Goal: Navigation & Orientation: Find specific page/section

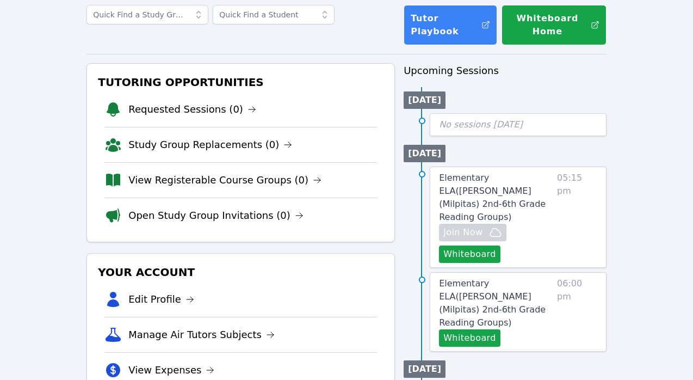
scroll to position [73, 0]
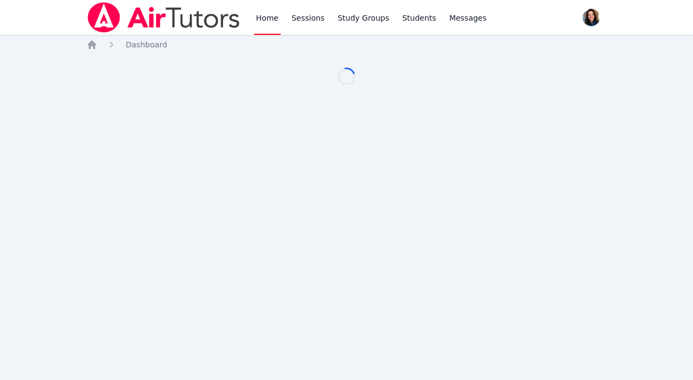
scroll to position [73, 0]
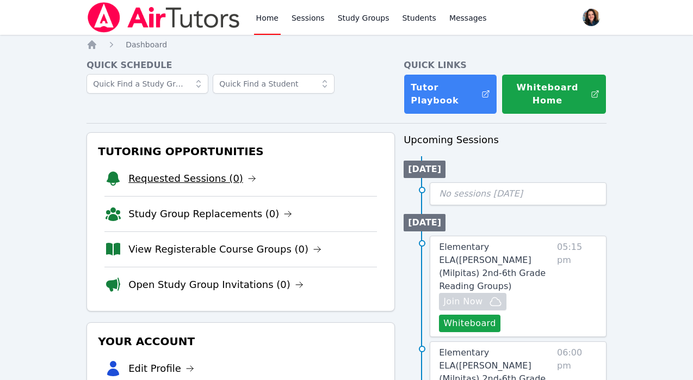
click at [215, 180] on link "Requested Sessions (0)" at bounding box center [192, 178] width 128 height 15
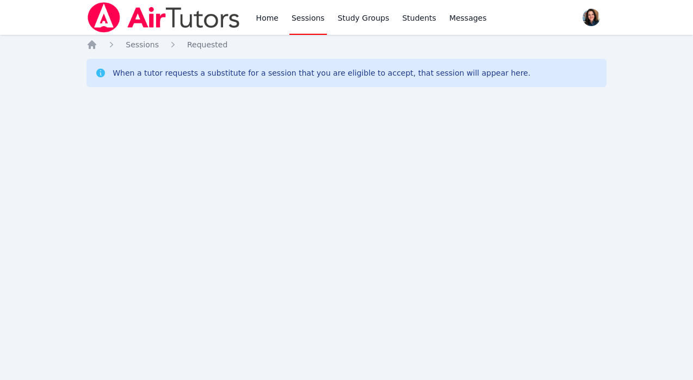
click at [81, 49] on div "Home Sessions Study Groups Students Messages Open user menu Jessica Long Open m…" at bounding box center [346, 190] width 693 height 380
click at [96, 48] on icon "Breadcrumb" at bounding box center [91, 44] width 11 height 11
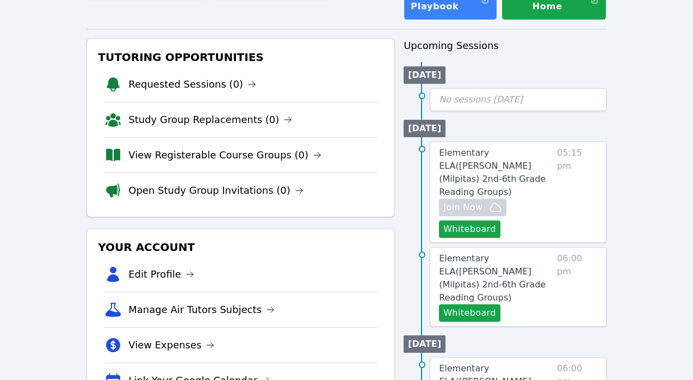
scroll to position [96, 0]
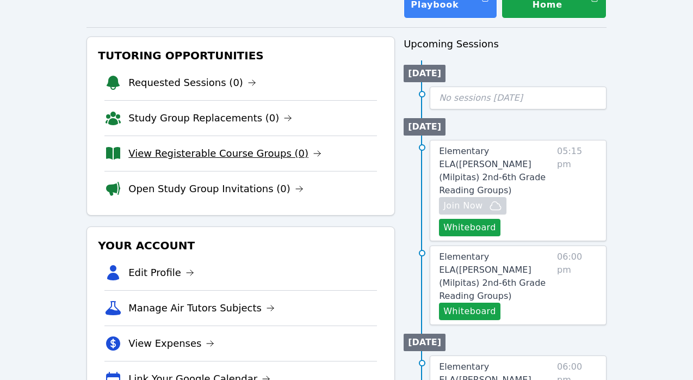
click at [178, 155] on link "View Registerable Course Groups (0)" at bounding box center [224, 153] width 193 height 15
